Goal: Book appointment/travel/reservation

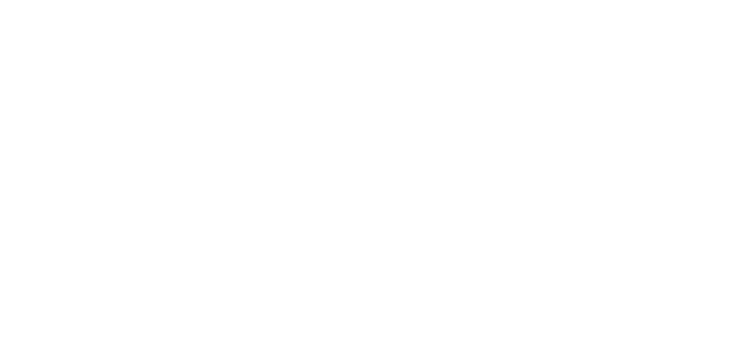
select select
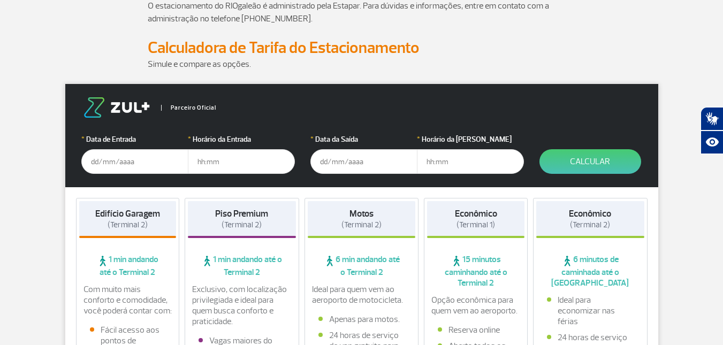
scroll to position [128, 0]
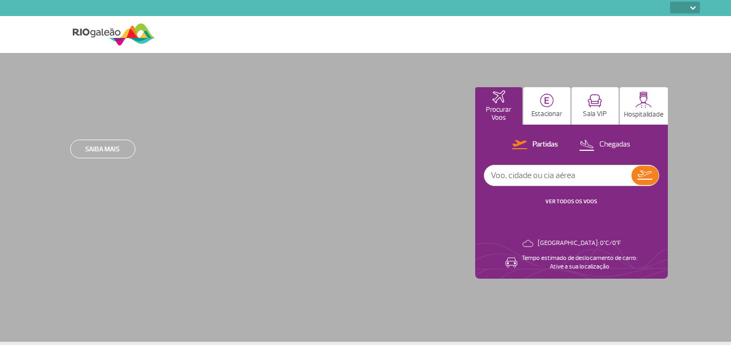
select select
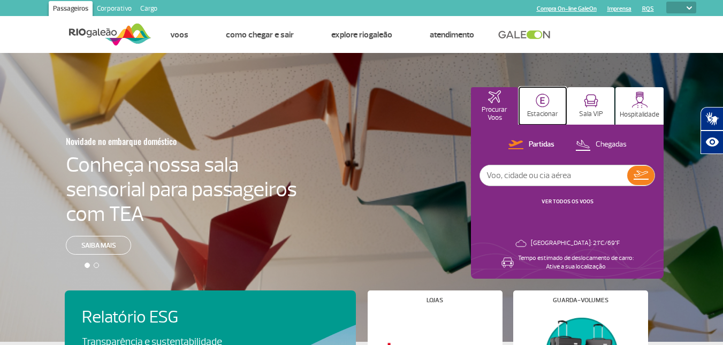
click at [543, 108] on button "Estacionar" at bounding box center [542, 105] width 47 height 37
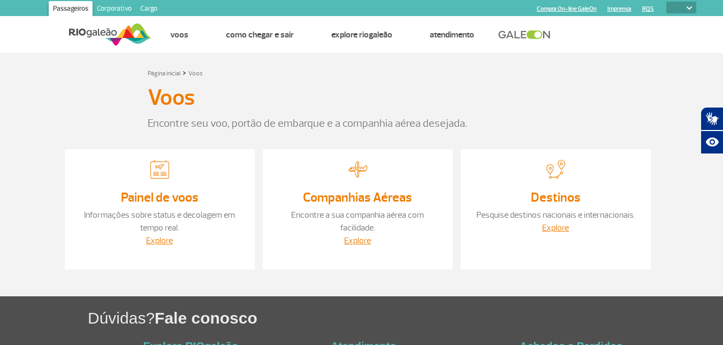
select select
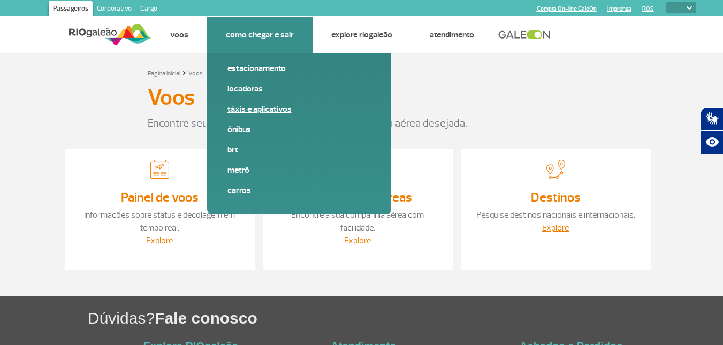
click at [251, 106] on link "Táxis e aplicativos" at bounding box center [298, 109] width 143 height 12
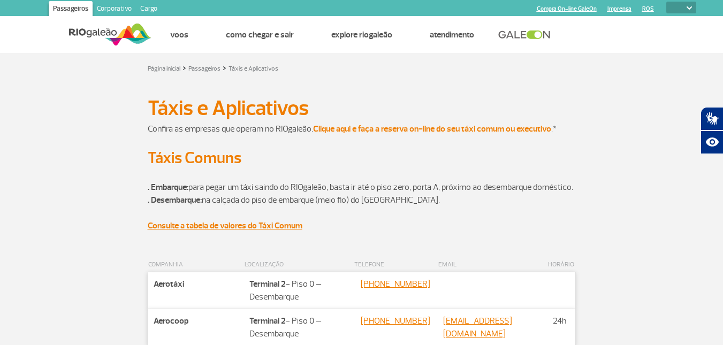
click at [409, 125] on strong "Clique aqui e faça a reserva on-line do seu táxi comum ou executivo" at bounding box center [432, 129] width 238 height 11
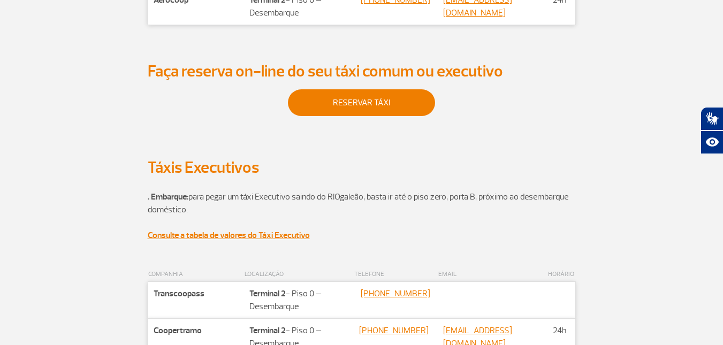
scroll to position [342, 0]
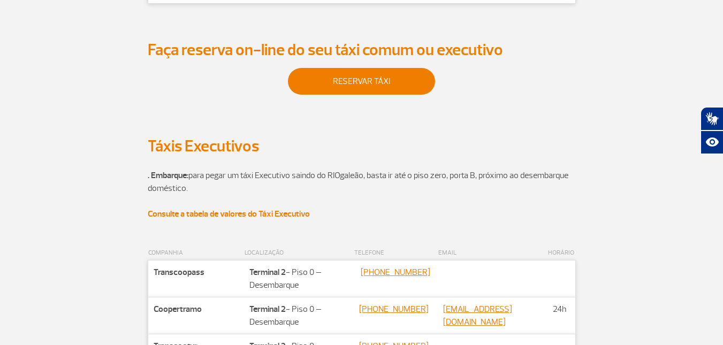
click at [231, 219] on strong "Consulte a tabela de valores do Táxi Executivo" at bounding box center [229, 214] width 162 height 11
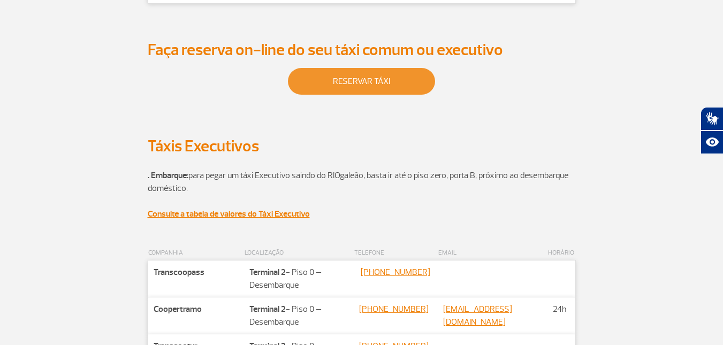
click at [341, 86] on link "reservar táxi" at bounding box center [361, 81] width 147 height 27
